Goal: Transaction & Acquisition: Purchase product/service

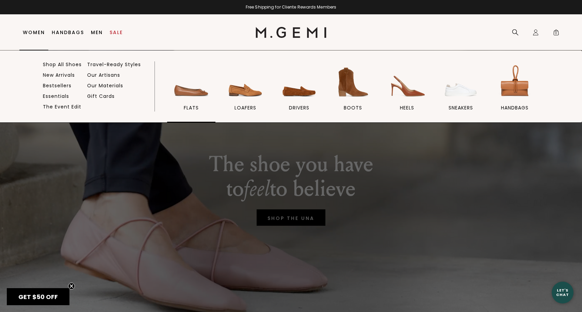
click at [181, 89] on img at bounding box center [191, 82] width 38 height 38
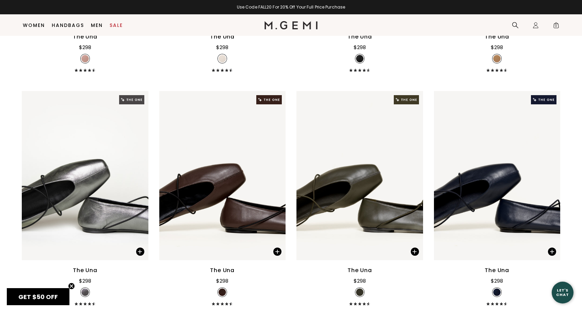
scroll to position [1913, 0]
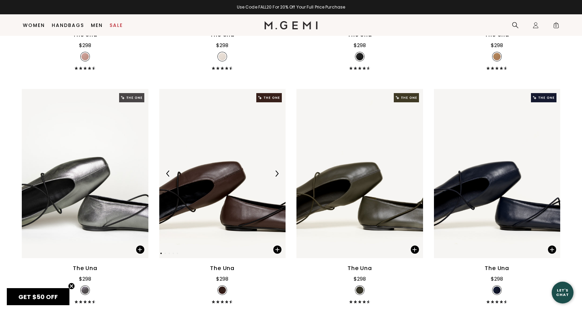
click at [248, 205] on img at bounding box center [222, 173] width 127 height 169
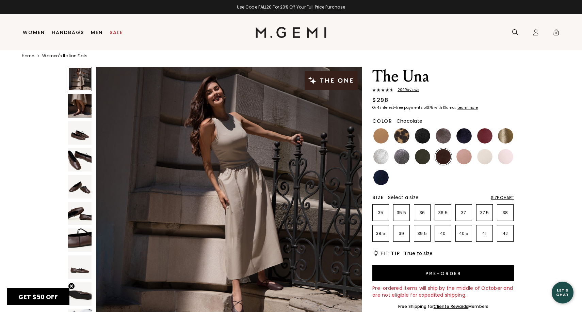
scroll to position [8, 0]
click at [402, 89] on span "200 Review s" at bounding box center [407, 90] width 26 height 4
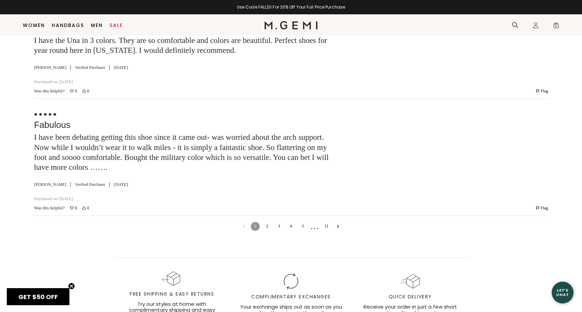
scroll to position [2722, 0]
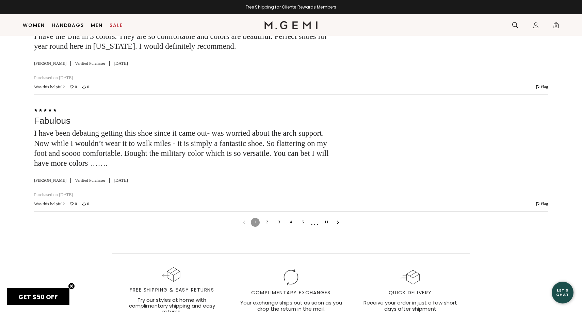
click at [266, 218] on link "2" at bounding box center [267, 222] width 9 height 9
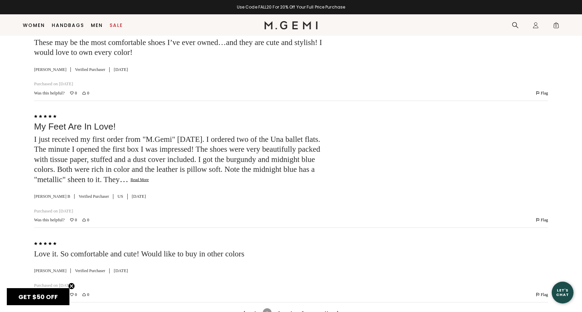
scroll to position [3587, 0]
click at [149, 177] on button "Read More" at bounding box center [139, 179] width 18 height 5
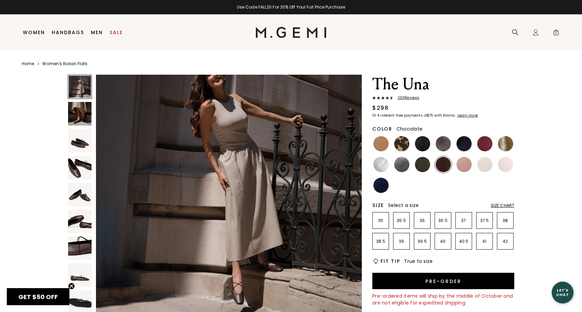
scroll to position [27, 0]
click at [86, 139] on img at bounding box center [80, 141] width 24 height 24
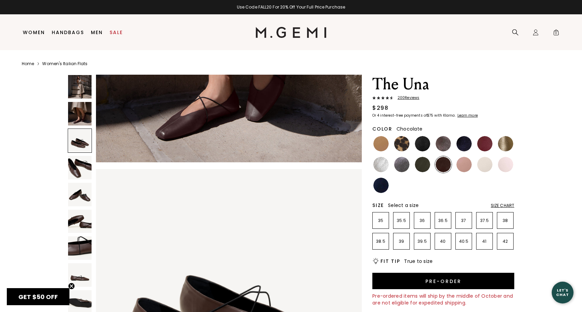
scroll to position [546, 0]
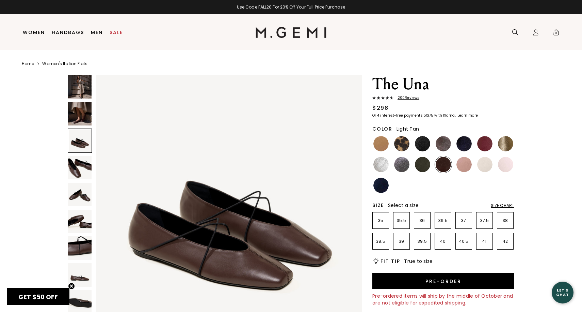
click at [378, 143] on img at bounding box center [381, 143] width 15 height 15
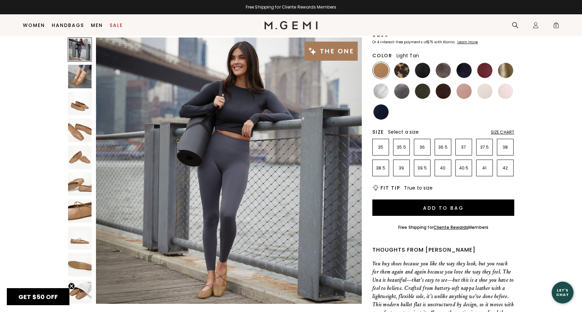
scroll to position [59, 0]
click at [384, 91] on img at bounding box center [381, 90] width 15 height 15
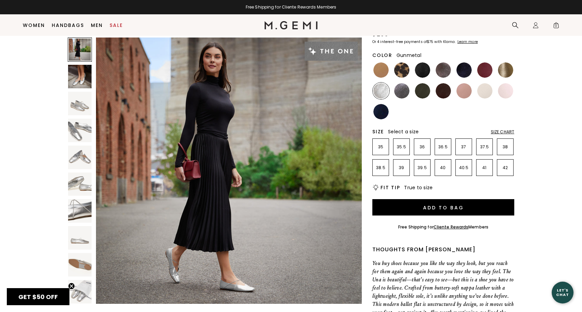
click at [402, 90] on img at bounding box center [401, 90] width 15 height 15
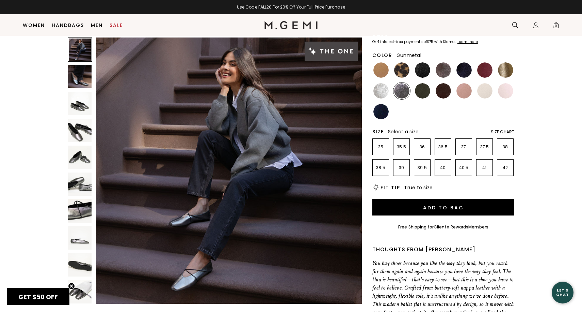
click at [88, 127] on img at bounding box center [80, 131] width 24 height 24
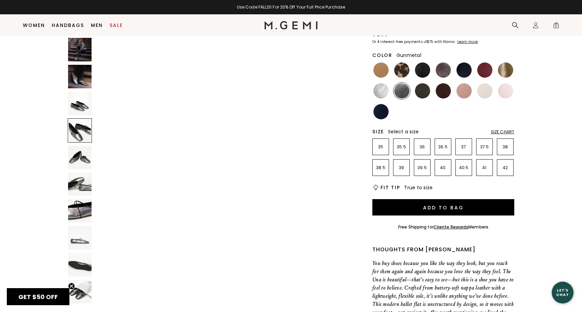
scroll to position [819, 0]
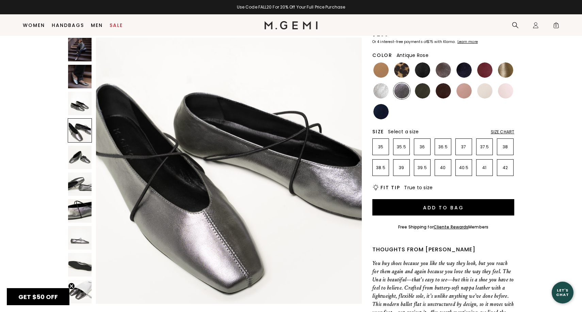
click at [461, 92] on img at bounding box center [464, 90] width 15 height 15
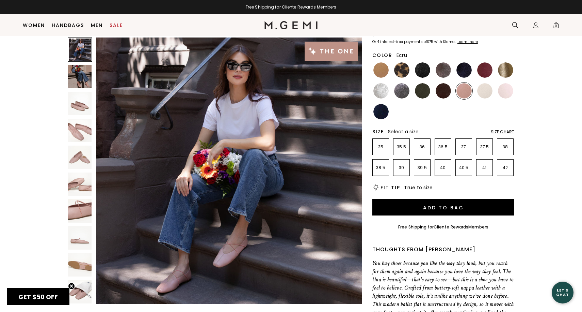
click at [483, 86] on img at bounding box center [485, 90] width 15 height 15
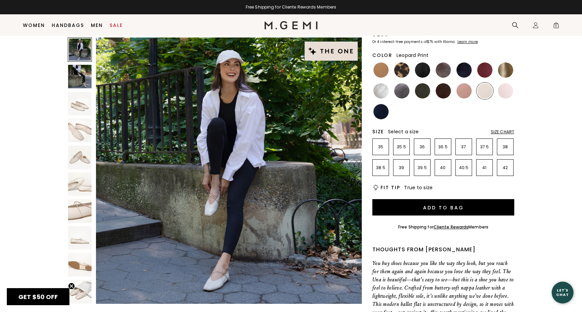
click at [399, 69] on img at bounding box center [401, 69] width 15 height 15
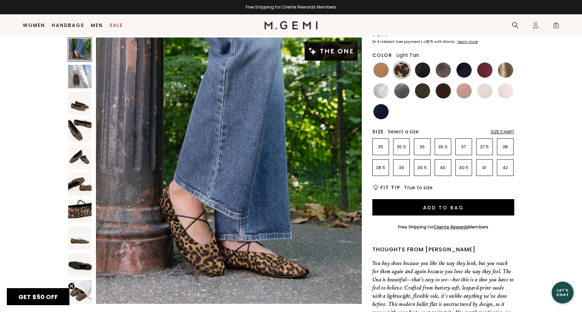
click at [378, 68] on img at bounding box center [381, 69] width 15 height 15
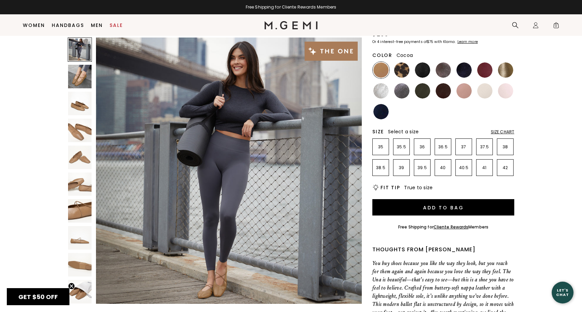
click at [445, 72] on img at bounding box center [443, 69] width 15 height 15
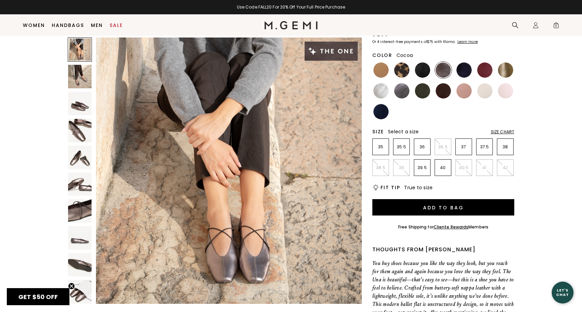
click at [447, 68] on img at bounding box center [443, 69] width 15 height 15
click at [77, 128] on img at bounding box center [80, 131] width 24 height 24
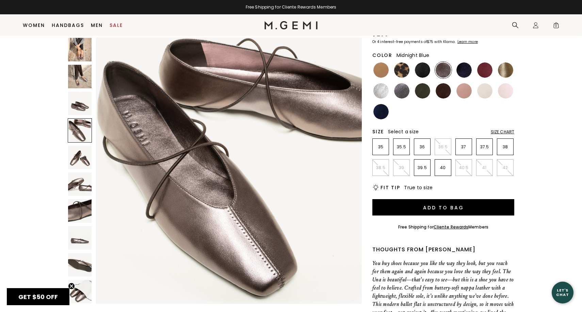
click at [463, 68] on img at bounding box center [464, 69] width 15 height 15
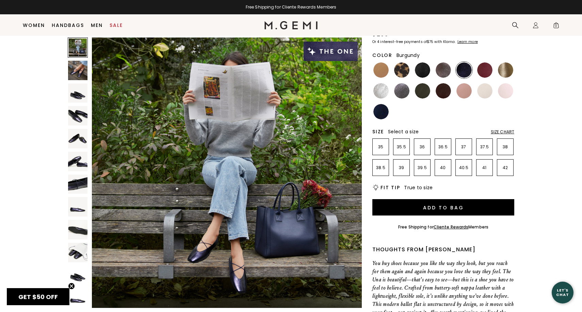
click at [482, 73] on img at bounding box center [485, 69] width 15 height 15
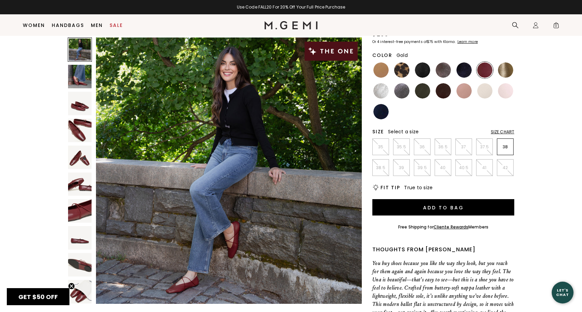
click at [506, 72] on img at bounding box center [505, 69] width 15 height 15
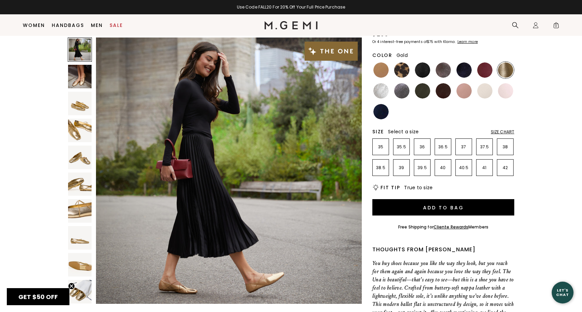
click at [71, 118] on div at bounding box center [80, 130] width 24 height 24
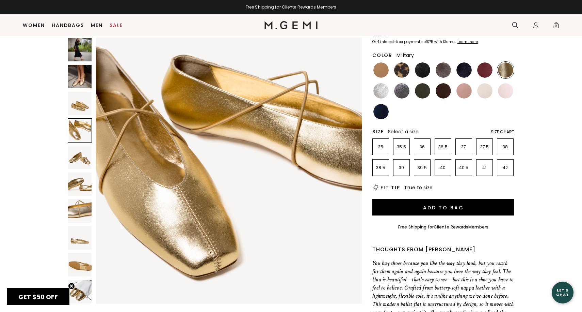
click at [421, 91] on img at bounding box center [422, 90] width 15 height 15
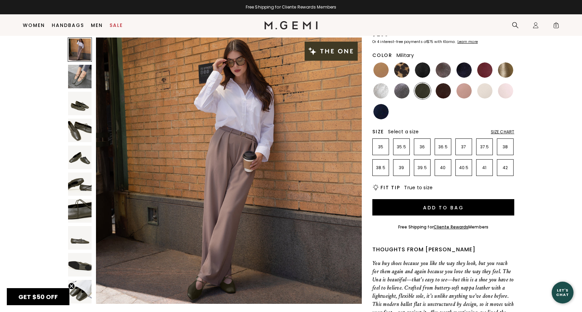
click at [80, 128] on img at bounding box center [80, 131] width 24 height 24
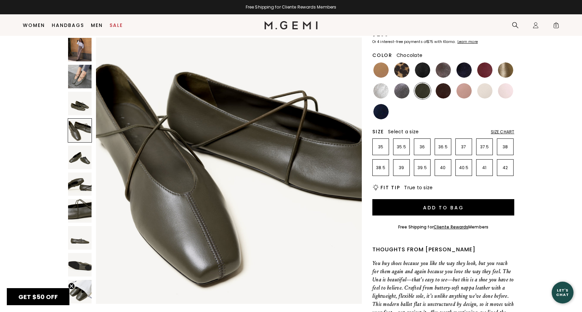
click at [443, 94] on img at bounding box center [443, 90] width 15 height 15
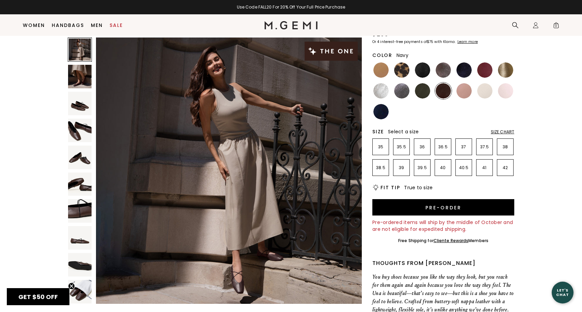
click at [382, 117] on img at bounding box center [381, 111] width 15 height 15
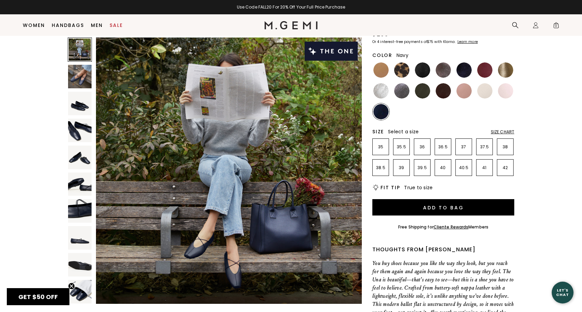
click at [82, 129] on img at bounding box center [80, 131] width 24 height 24
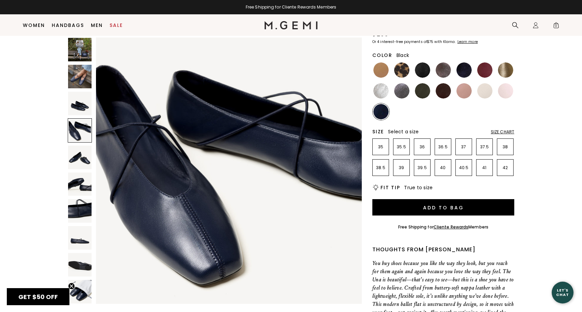
click at [423, 71] on img at bounding box center [422, 69] width 15 height 15
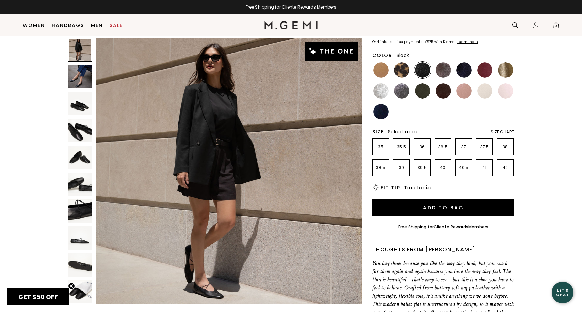
click at [80, 106] on img at bounding box center [80, 104] width 24 height 24
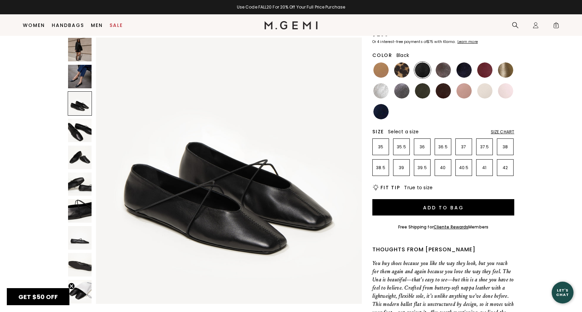
click at [82, 80] on img at bounding box center [80, 77] width 24 height 24
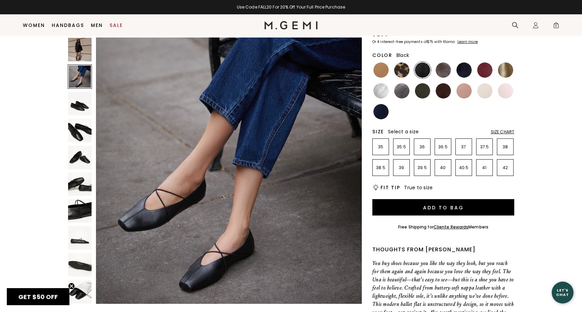
click at [76, 55] on img at bounding box center [80, 50] width 24 height 24
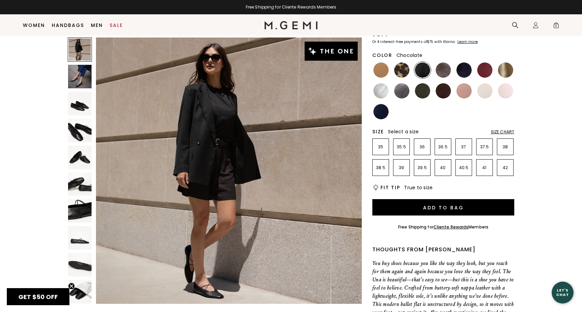
click at [444, 92] on img at bounding box center [443, 90] width 15 height 15
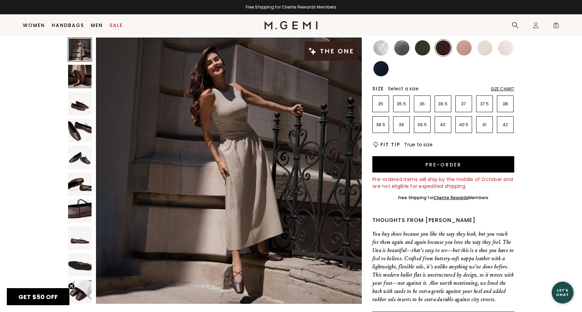
click at [502, 89] on div "Size Chart" at bounding box center [503, 88] width 24 height 5
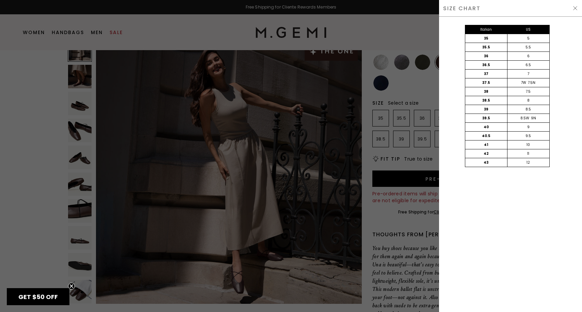
click at [574, 8] on img at bounding box center [575, 7] width 5 height 5
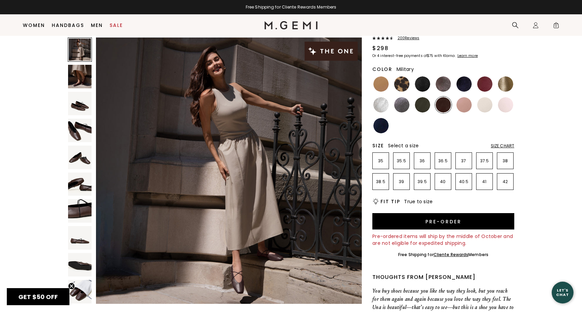
scroll to position [41, 0]
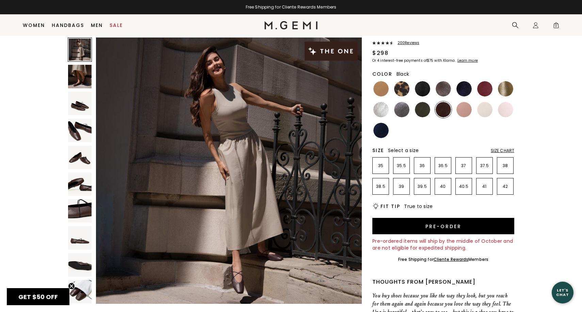
click at [423, 89] on img at bounding box center [422, 88] width 15 height 15
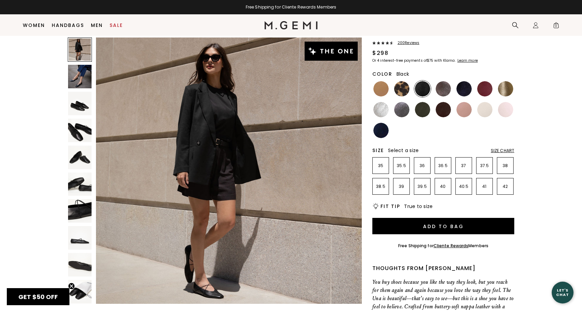
click at [403, 43] on span "200 Review s" at bounding box center [407, 43] width 26 height 4
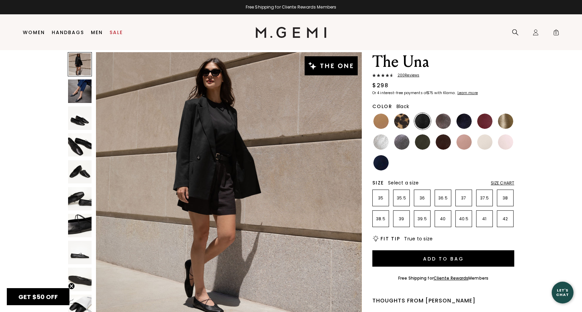
scroll to position [23, 0]
click at [503, 183] on div "Size Chart" at bounding box center [503, 182] width 24 height 5
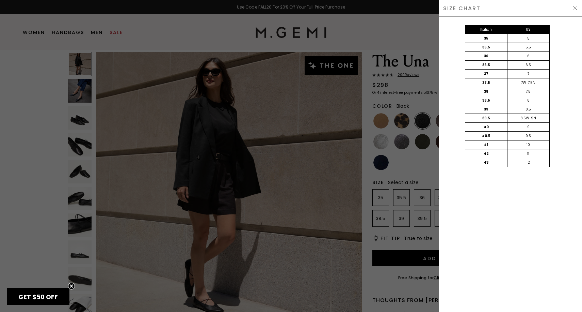
click at [576, 6] on img at bounding box center [575, 7] width 5 height 5
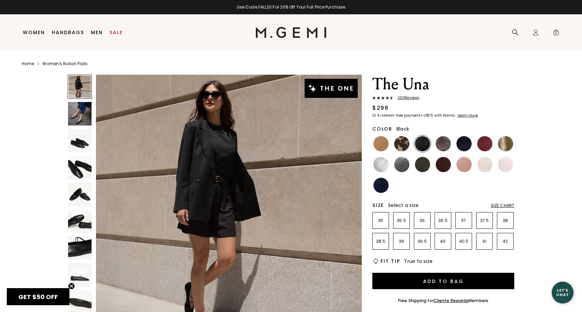
scroll to position [23, 0]
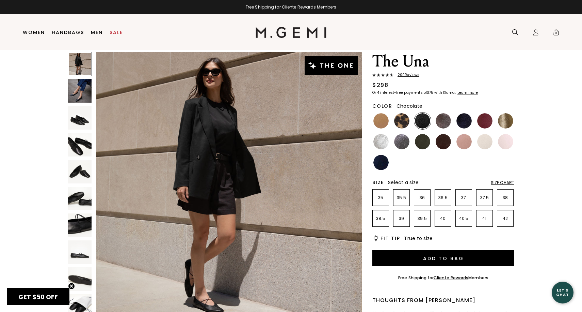
click at [445, 141] on img at bounding box center [443, 141] width 15 height 15
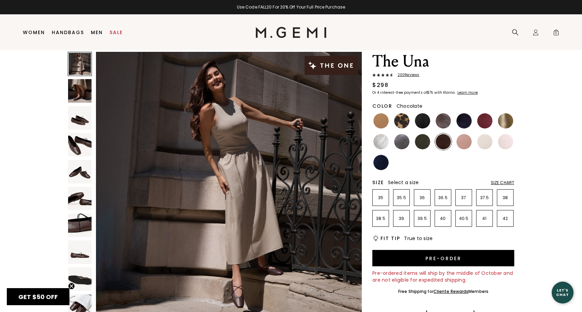
click at [413, 75] on span "200 Review s" at bounding box center [407, 75] width 26 height 4
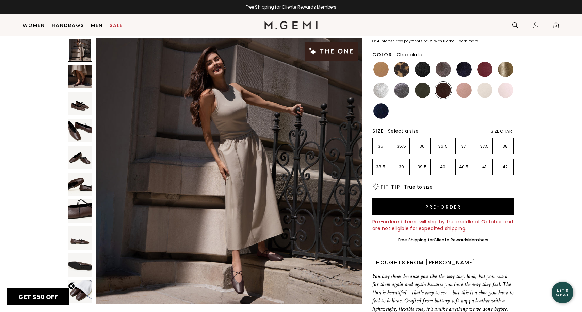
scroll to position [60, 0]
click at [80, 84] on img at bounding box center [80, 77] width 24 height 24
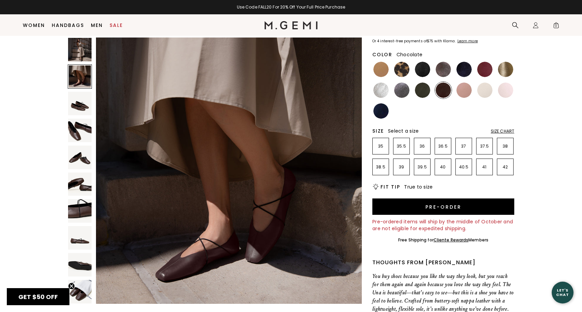
click at [78, 108] on img at bounding box center [80, 104] width 24 height 24
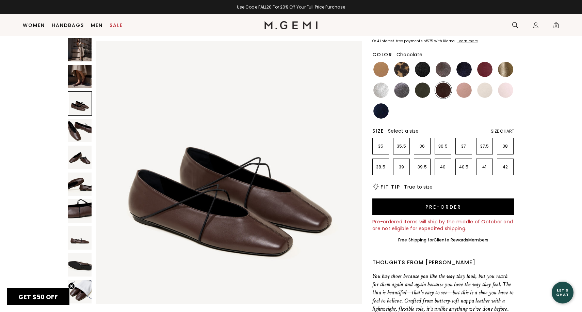
scroll to position [546, 0]
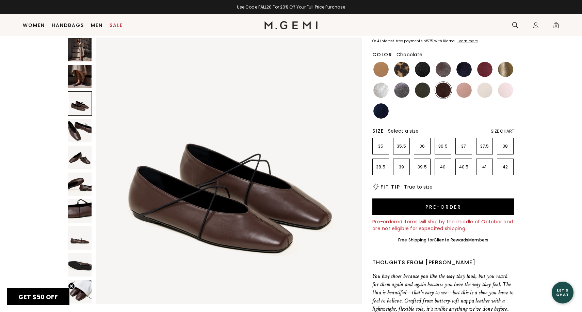
click at [80, 160] on img at bounding box center [80, 157] width 24 height 24
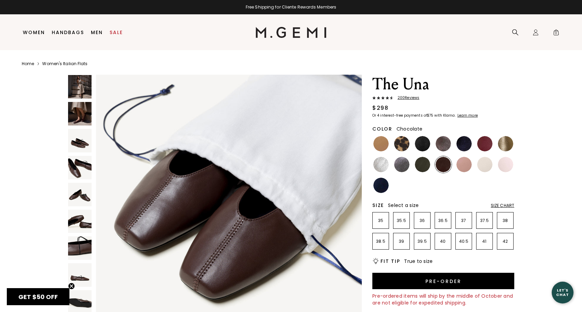
scroll to position [0, 0]
click at [504, 205] on div "Size Chart" at bounding box center [503, 205] width 24 height 5
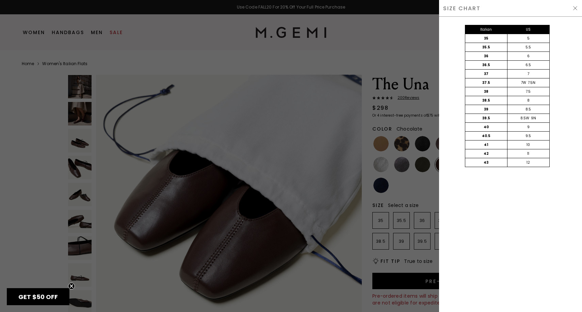
click at [576, 6] on img at bounding box center [575, 7] width 5 height 5
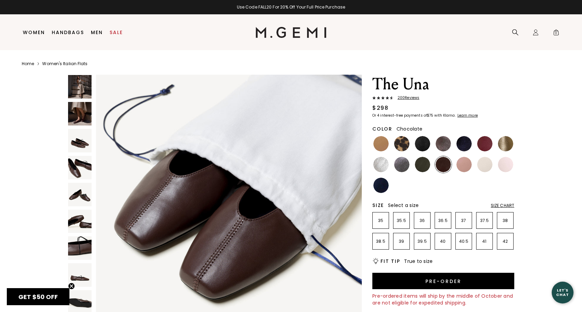
click at [413, 98] on span "200 Review s" at bounding box center [407, 98] width 26 height 4
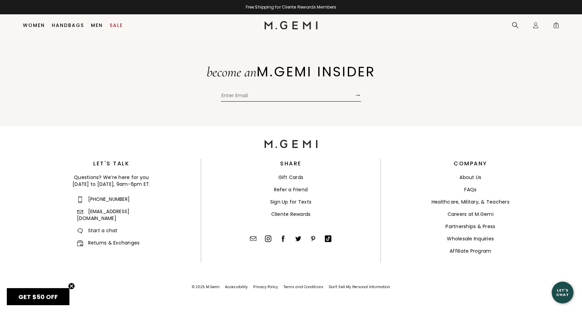
scroll to position [3126, 0]
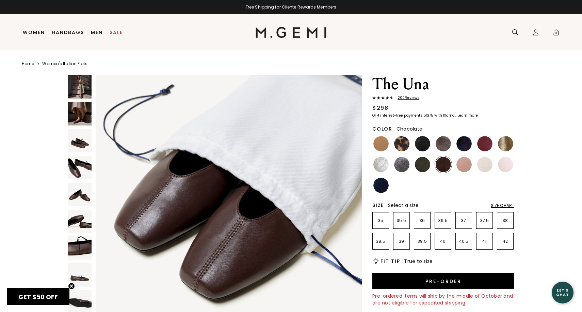
scroll to position [0, 0]
click at [501, 205] on div "Size Chart" at bounding box center [503, 205] width 24 height 5
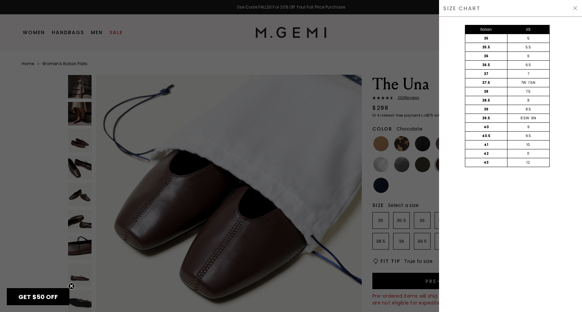
click at [575, 7] on img at bounding box center [575, 7] width 5 height 5
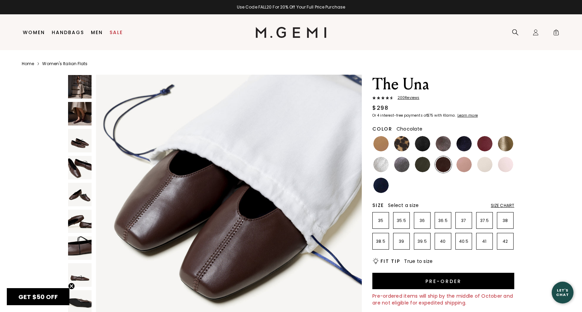
click at [500, 206] on div "Size Chart" at bounding box center [503, 205] width 24 height 5
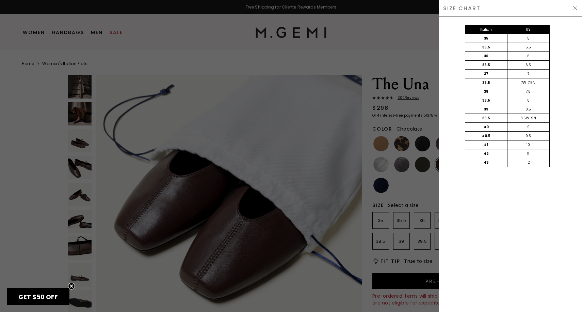
click at [573, 7] on img at bounding box center [575, 7] width 5 height 5
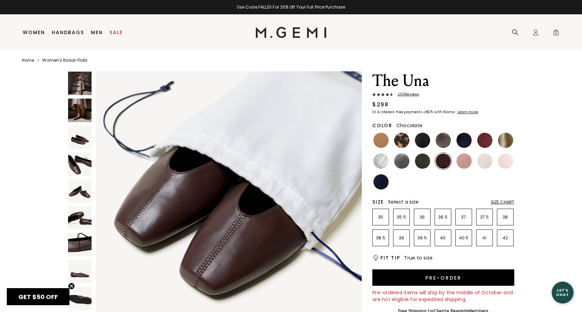
scroll to position [4, 0]
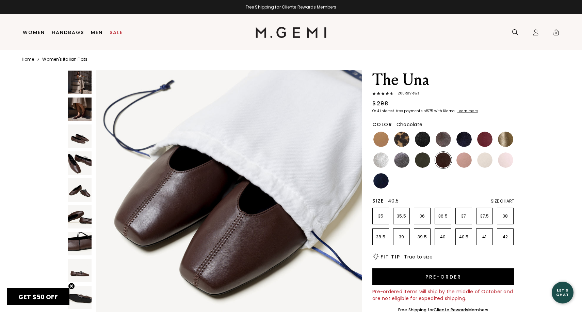
click at [463, 237] on p "40.5" at bounding box center [464, 236] width 16 height 5
click at [405, 94] on span "200 Review s" at bounding box center [407, 93] width 26 height 4
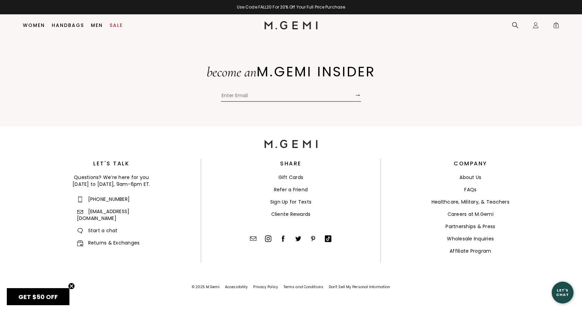
scroll to position [4166, 0]
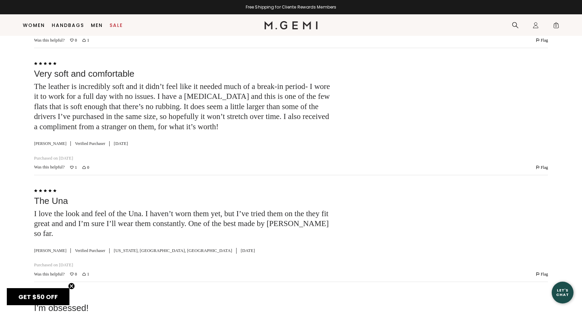
scroll to position [2920, 0]
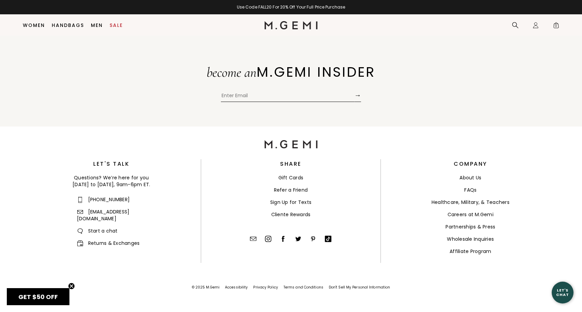
scroll to position [4371, 0]
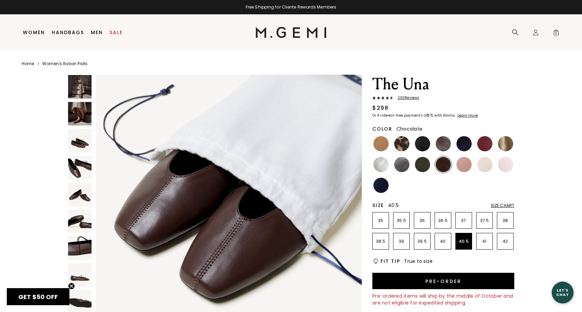
scroll to position [0, 0]
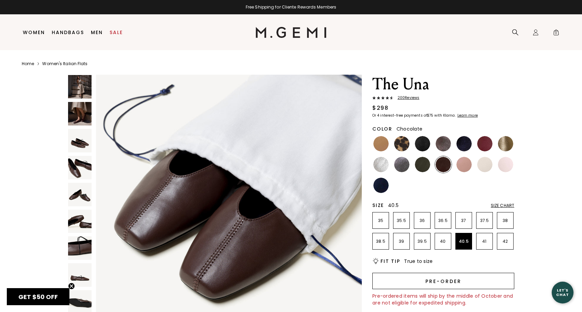
click at [461, 284] on button "Pre-order" at bounding box center [444, 281] width 142 height 16
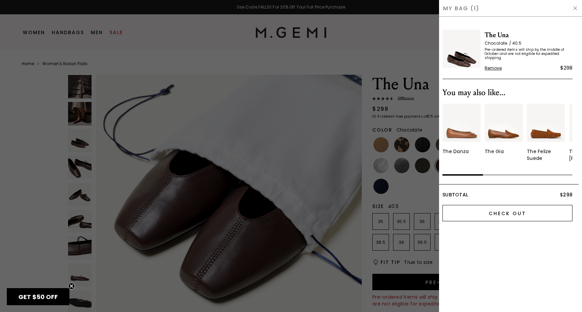
click at [490, 215] on input "Check Out" at bounding box center [508, 213] width 130 height 16
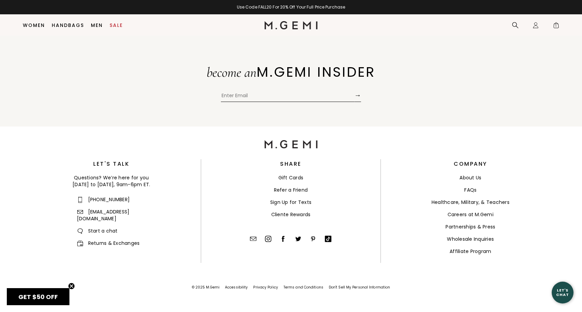
scroll to position [1814, 0]
click at [471, 188] on link "FAQs" at bounding box center [471, 189] width 12 height 7
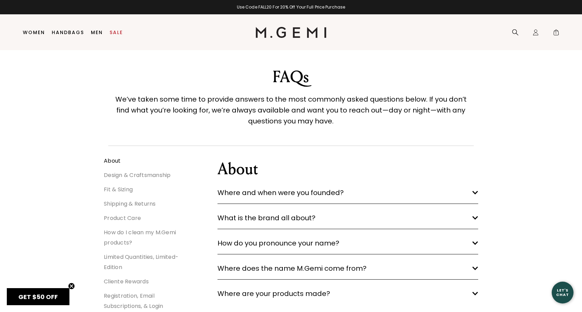
click at [149, 202] on link "Shipping & Returns" at bounding box center [130, 204] width 52 height 8
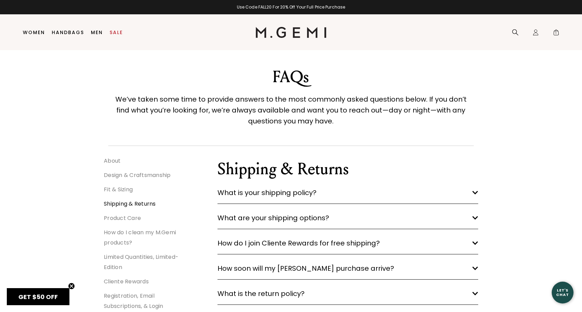
click at [228, 197] on span "What is your shipping policy?" at bounding box center [267, 192] width 99 height 11
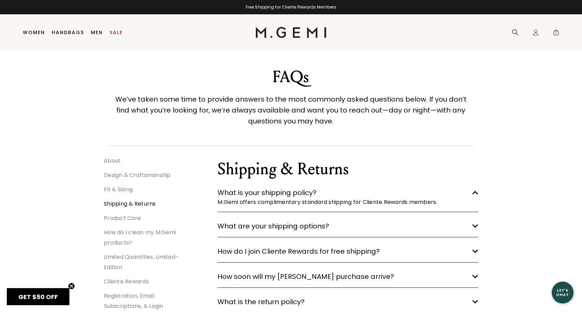
click at [294, 225] on span "What are your shipping options?" at bounding box center [274, 225] width 112 height 11
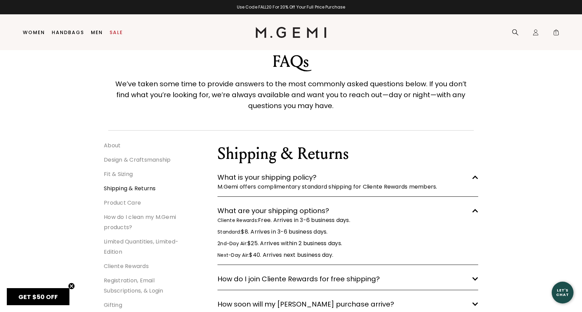
scroll to position [16, 0]
click at [326, 279] on span "How do I join Cliente Rewards for free shipping?" at bounding box center [299, 277] width 162 height 11
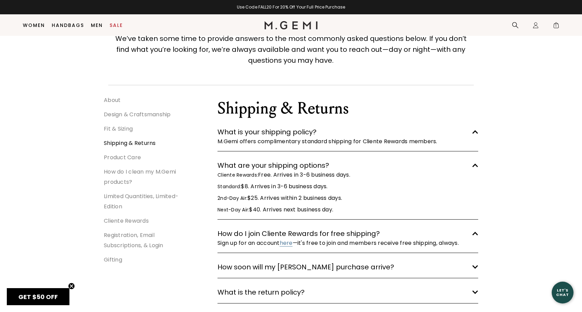
scroll to position [50, 0]
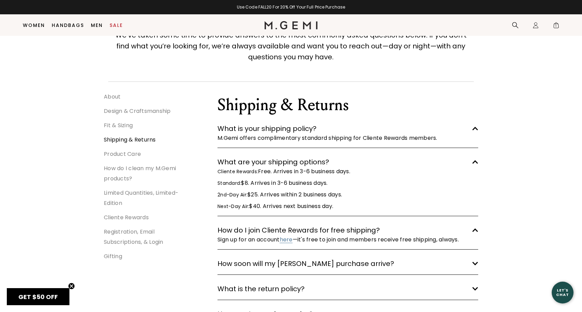
click at [288, 240] on link "here" at bounding box center [286, 239] width 13 height 8
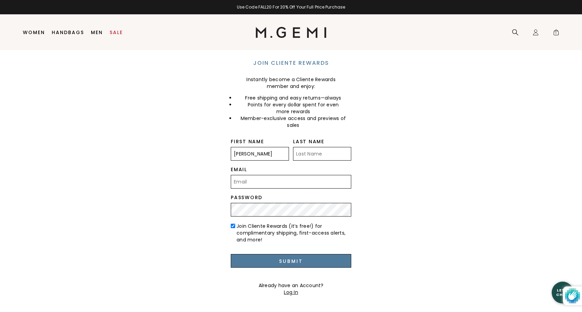
type input "[PERSON_NAME]"
type input "[EMAIL_ADDRESS][DOMAIN_NAME]"
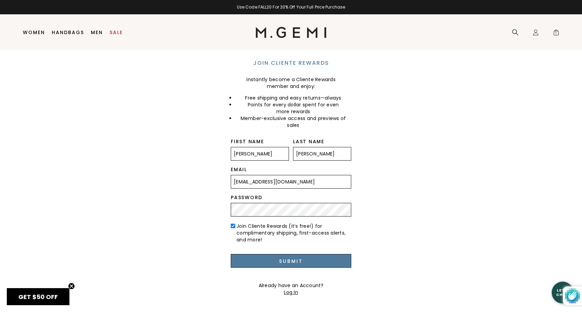
click at [256, 177] on input "[EMAIL_ADDRESS][DOMAIN_NAME]" at bounding box center [291, 182] width 121 height 14
click at [255, 261] on input "Submit" at bounding box center [291, 261] width 121 height 14
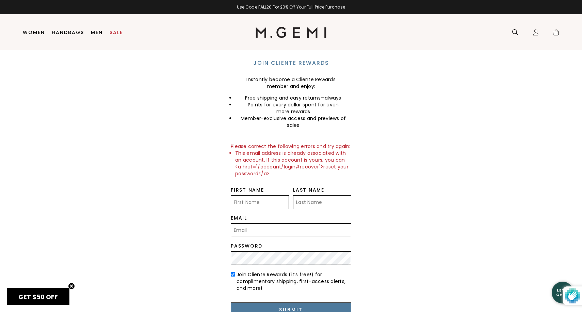
click at [272, 205] on input "First Name" at bounding box center [260, 202] width 58 height 14
type input "[PERSON_NAME]"
type input "[EMAIL_ADDRESS][DOMAIN_NAME]"
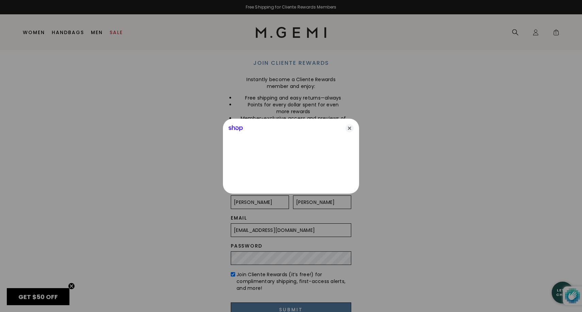
click at [257, 262] on div at bounding box center [291, 156] width 582 height 312
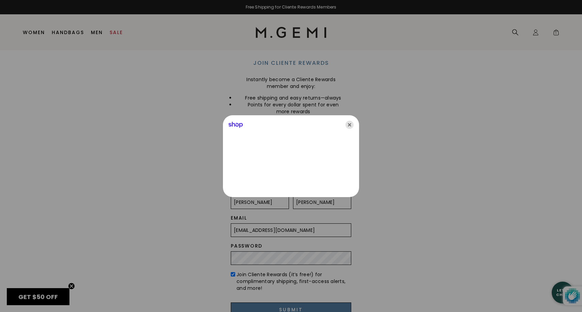
click at [350, 124] on icon "Close" at bounding box center [350, 125] width 8 height 8
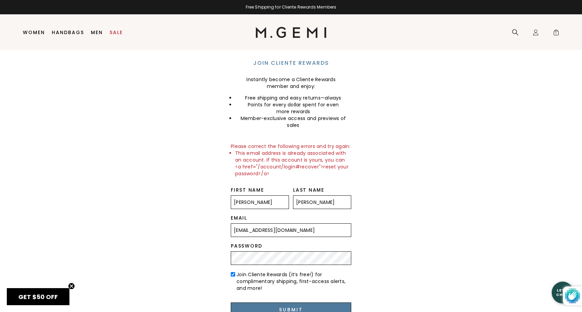
click at [376, 237] on main "Join Cliente Rewards Instantly become a Cliente Rewards member and enjoy: Free …" at bounding box center [291, 197] width 582 height 294
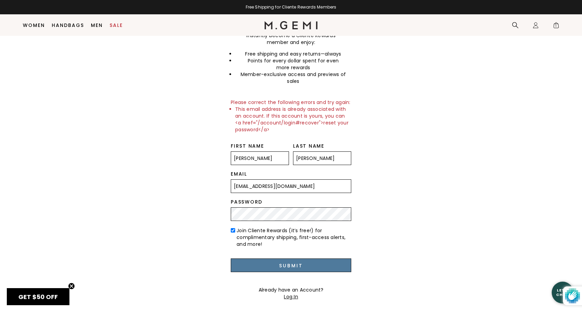
scroll to position [34, 0]
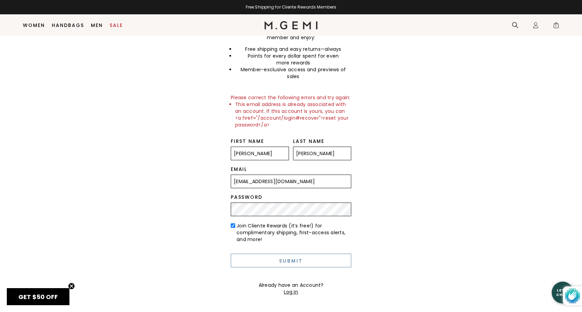
click at [284, 262] on input "Submit" at bounding box center [291, 260] width 121 height 14
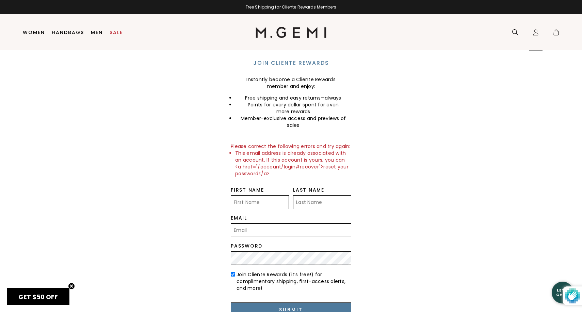
click at [537, 31] on icon at bounding box center [536, 31] width 3 height 3
click at [536, 32] on icon at bounding box center [536, 31] width 3 height 3
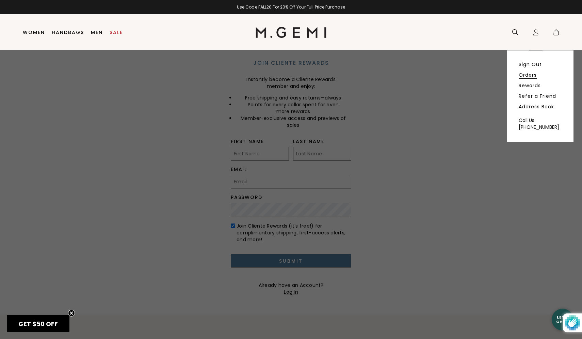
click at [527, 76] on link "Orders" at bounding box center [528, 75] width 18 height 6
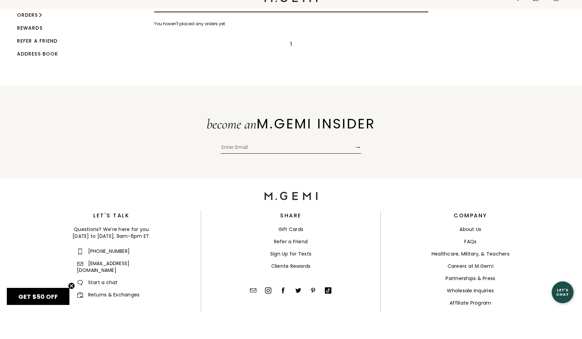
scroll to position [41, 0]
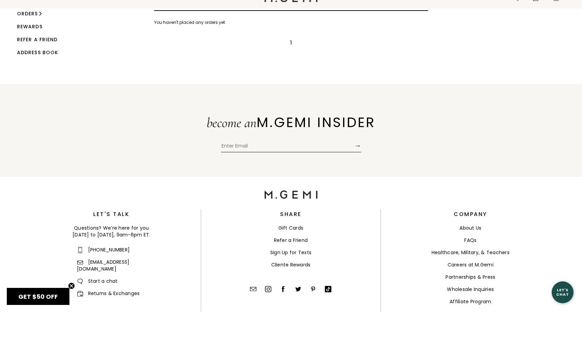
click at [308, 169] on input "Enter Email" at bounding box center [288, 174] width 134 height 10
type input "[EMAIL_ADDRESS][DOMAIN_NAME]"
click at [362, 142] on div "become an M.GEMI INSIDER sherylkincaid1@gmail.com →" at bounding box center [291, 158] width 191 height 44
click at [359, 166] on button "→" at bounding box center [358, 172] width 7 height 13
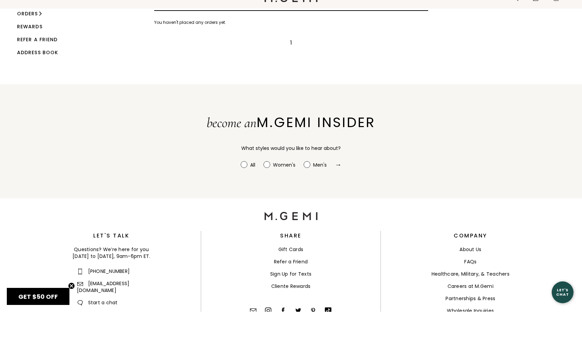
radio input "true"
click at [277, 189] on div "Women's" at bounding box center [284, 192] width 22 height 7
click at [241, 188] on input "Women's" at bounding box center [241, 188] width 0 height 0
radio input "true"
click at [338, 185] on button "→" at bounding box center [338, 191] width 7 height 13
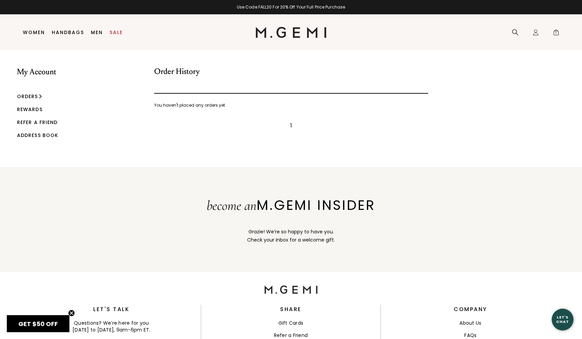
scroll to position [0, 0]
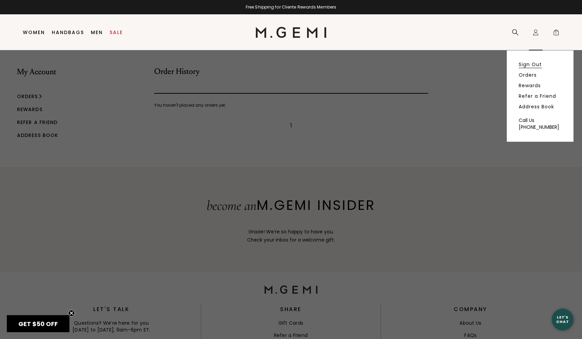
click at [529, 63] on link "Sign Out" at bounding box center [530, 64] width 23 height 6
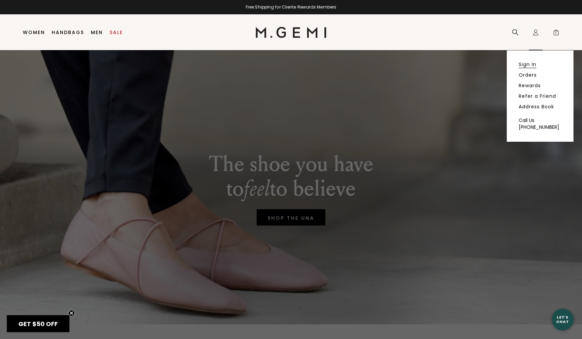
click at [526, 65] on link "Sign In" at bounding box center [528, 64] width 18 height 6
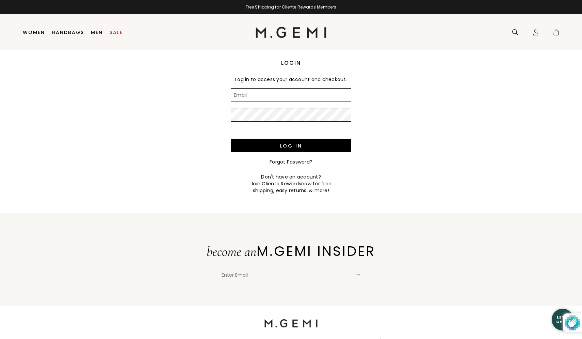
click at [247, 97] on input "Email" at bounding box center [291, 95] width 121 height 14
type input "sherylkincaid1@gmail.com"
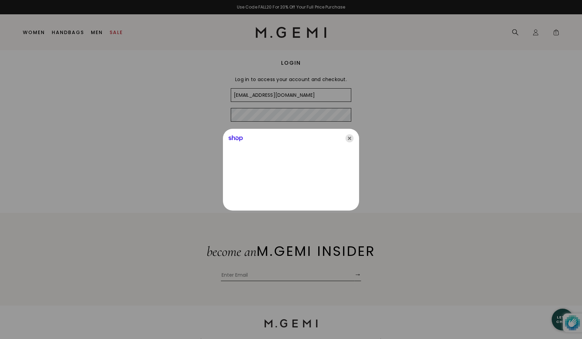
click at [348, 134] on icon "Close" at bounding box center [350, 138] width 8 height 8
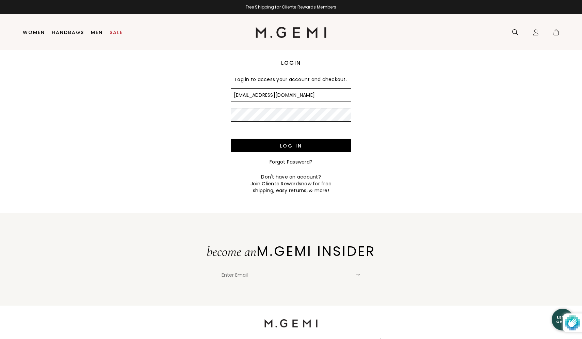
click at [291, 145] on input "Log in" at bounding box center [291, 146] width 121 height 14
click at [370, 166] on div "Login Log in to access your account and checkout. Email Password Log in Forgot …" at bounding box center [291, 122] width 582 height 144
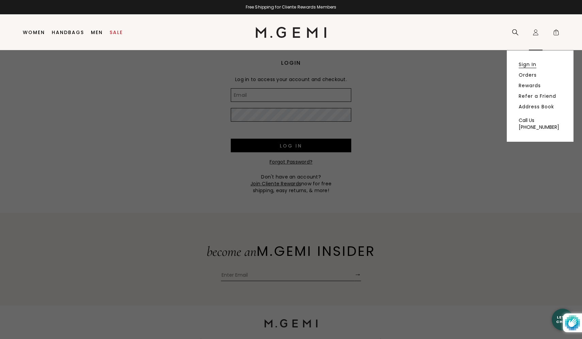
click at [525, 64] on link "Sign In" at bounding box center [528, 64] width 18 height 6
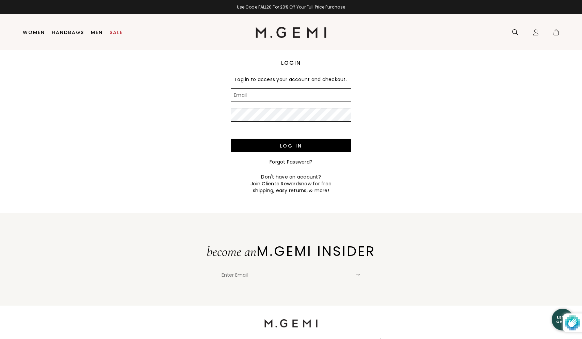
type input "[EMAIL_ADDRESS][DOMAIN_NAME]"
click at [291, 145] on input "Log in" at bounding box center [291, 146] width 121 height 14
click at [380, 180] on div "Login Log in to access your account and checkout. Email Password Log in Forgot …" at bounding box center [291, 122] width 582 height 144
click at [287, 184] on link "Join Cliente Rewards" at bounding box center [276, 183] width 51 height 7
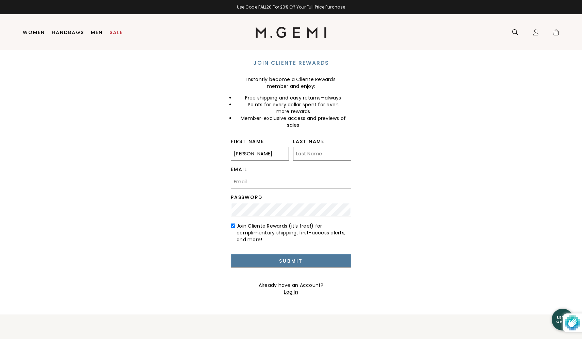
type input "[PERSON_NAME]"
type input "kincaid"
type input "s"
type input "sherylkincaid1@gmail.com"
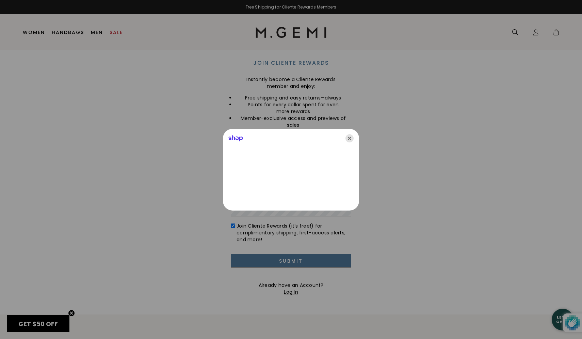
click at [349, 134] on icon "Close" at bounding box center [350, 138] width 8 height 8
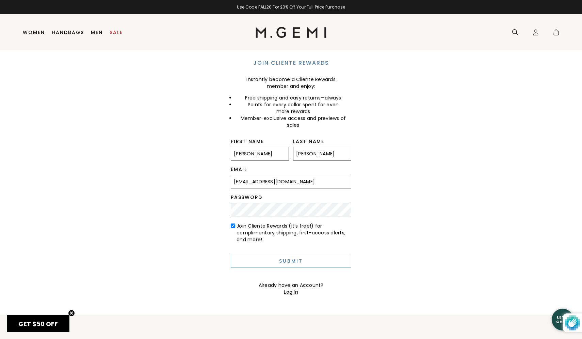
click at [305, 263] on input "Submit" at bounding box center [291, 261] width 121 height 14
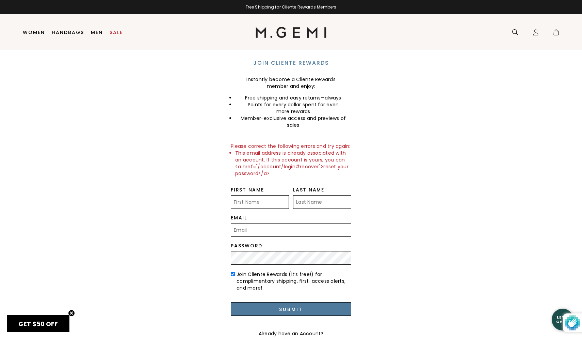
click at [38, 320] on span "GET $50 OFF" at bounding box center [38, 324] width 40 height 9
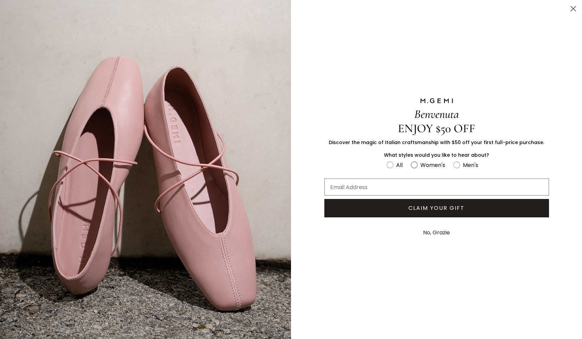
click at [416, 161] on circle "FULLSCREEN Form" at bounding box center [414, 164] width 6 height 6
click at [387, 160] on input "Women's" at bounding box center [387, 160] width 0 height 0
radio input "true"
click at [403, 182] on input "Email Address" at bounding box center [437, 186] width 225 height 17
type input "[EMAIL_ADDRESS][DOMAIN_NAME]"
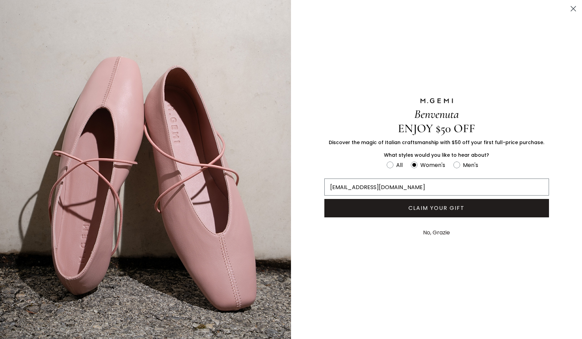
click at [420, 203] on button "CLAIM YOUR GIFT" at bounding box center [437, 208] width 225 height 18
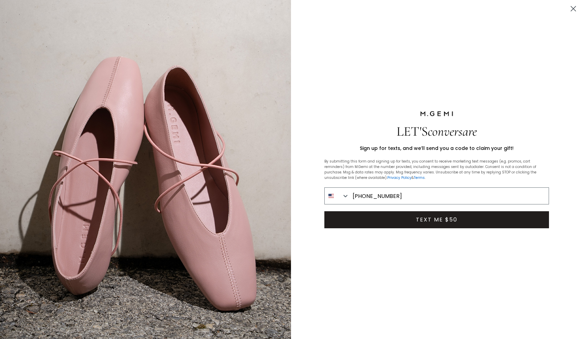
type input "[PHONE_NUMBER]"
click at [426, 216] on button "TEXT ME $50" at bounding box center [437, 219] width 225 height 17
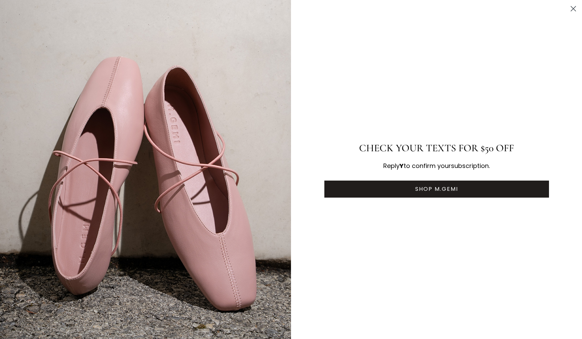
click at [426, 187] on button "SHOP M.GEMI" at bounding box center [437, 189] width 225 height 17
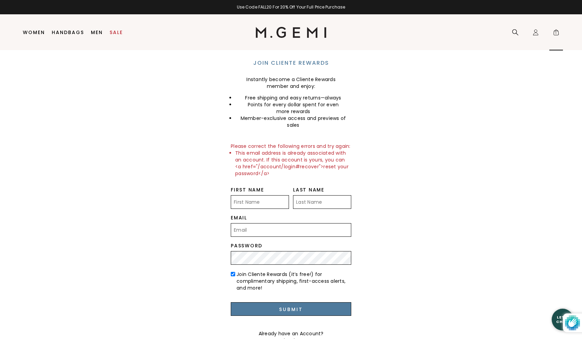
click at [558, 34] on span "1" at bounding box center [556, 33] width 7 height 7
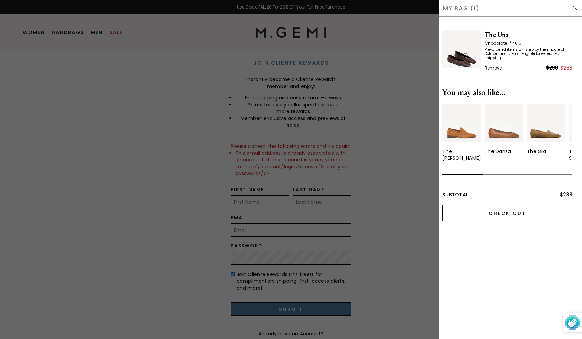
click at [500, 210] on input "Check Out" at bounding box center [508, 213] width 130 height 16
